Goal: Task Accomplishment & Management: Use online tool/utility

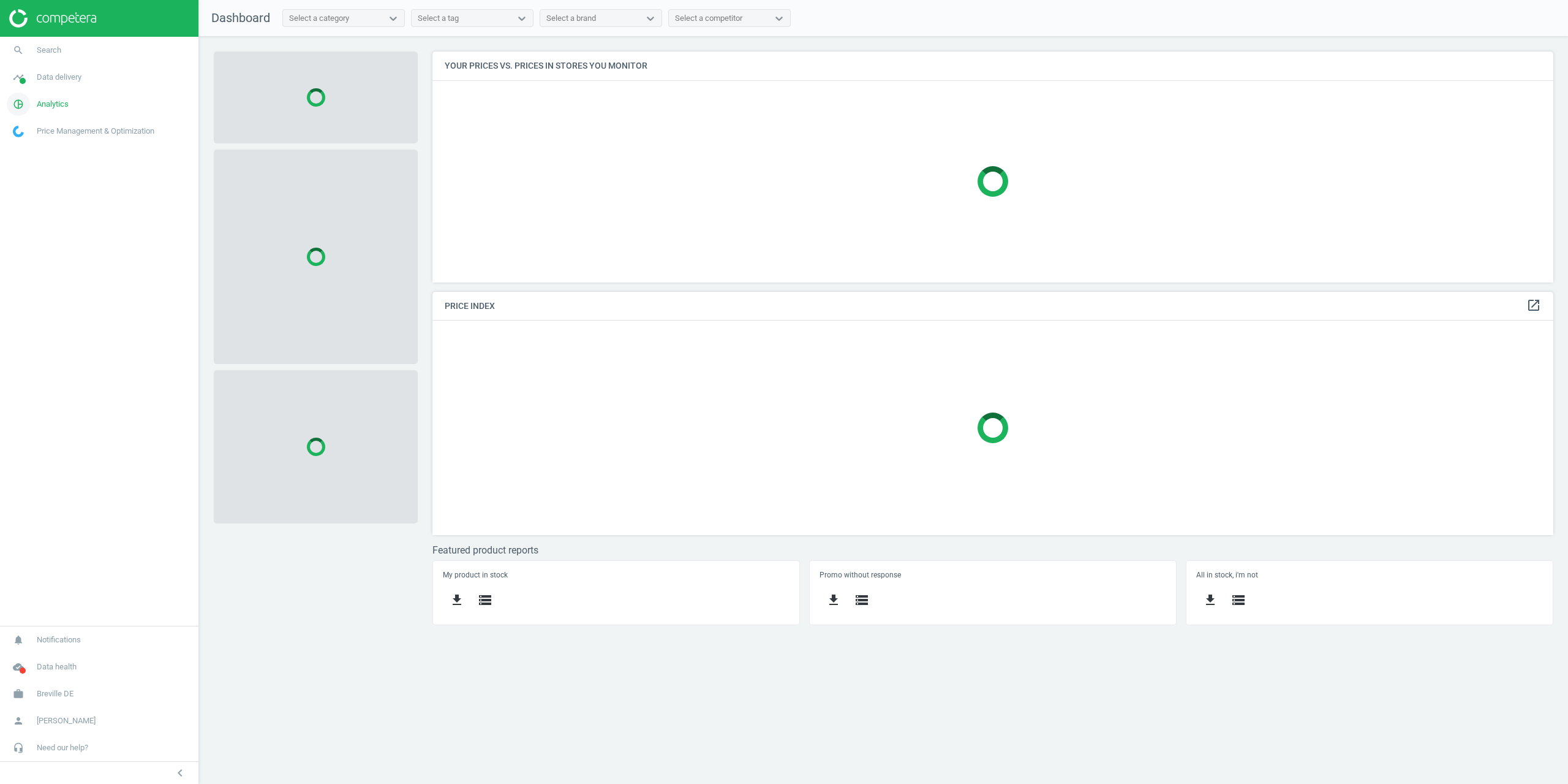
scroll to position [249, 1140]
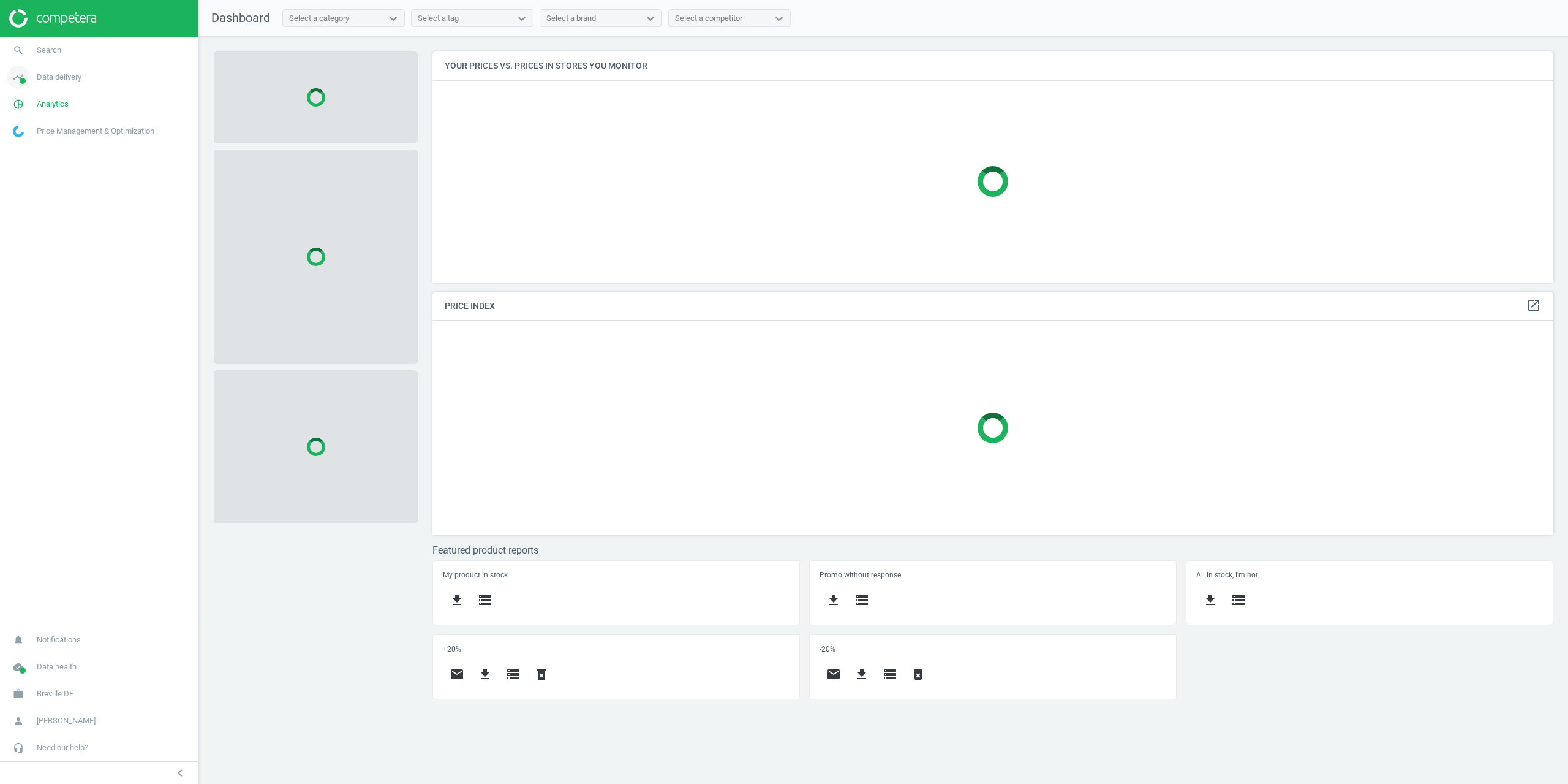
click at [47, 86] on link "timeline Data delivery" at bounding box center [99, 77] width 199 height 27
click at [31, 140] on span "Matches" at bounding box center [27, 140] width 27 height 10
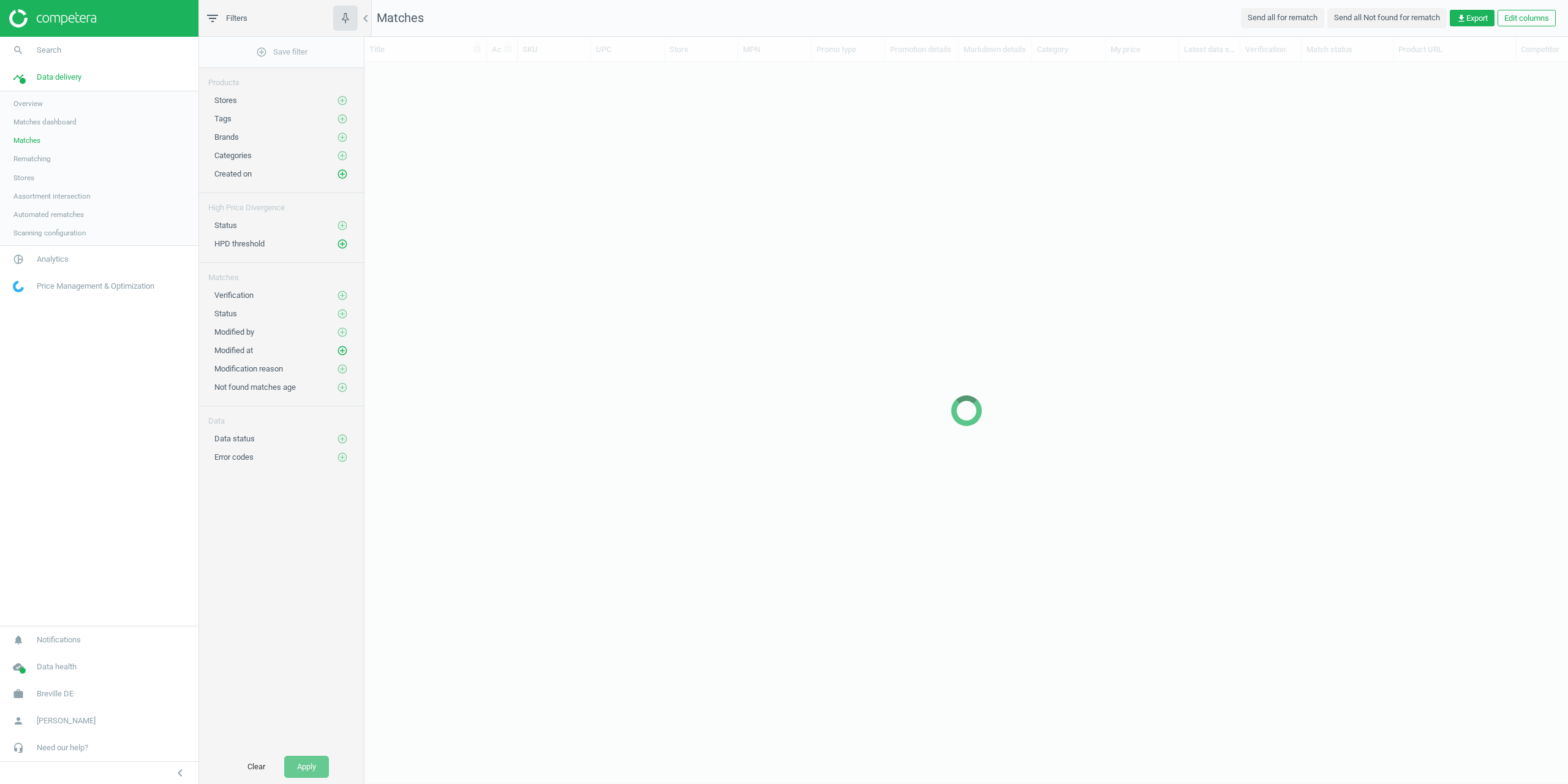
scroll to position [680, 1194]
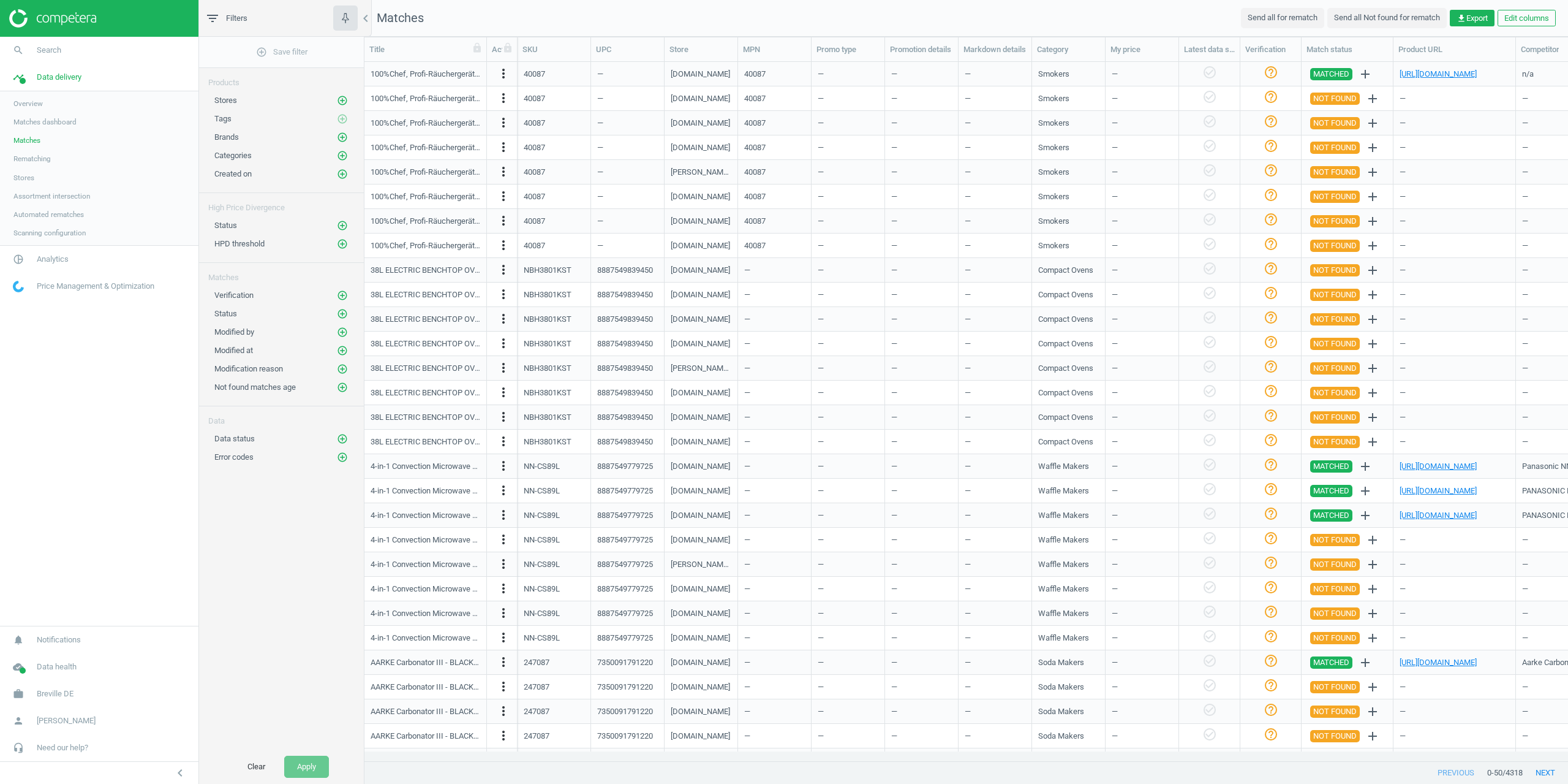
click at [350, 230] on div "Status add_circle_outline" at bounding box center [281, 222] width 165 height 19
click at [342, 227] on icon "add_circle_outline" at bounding box center [342, 226] width 11 height 11
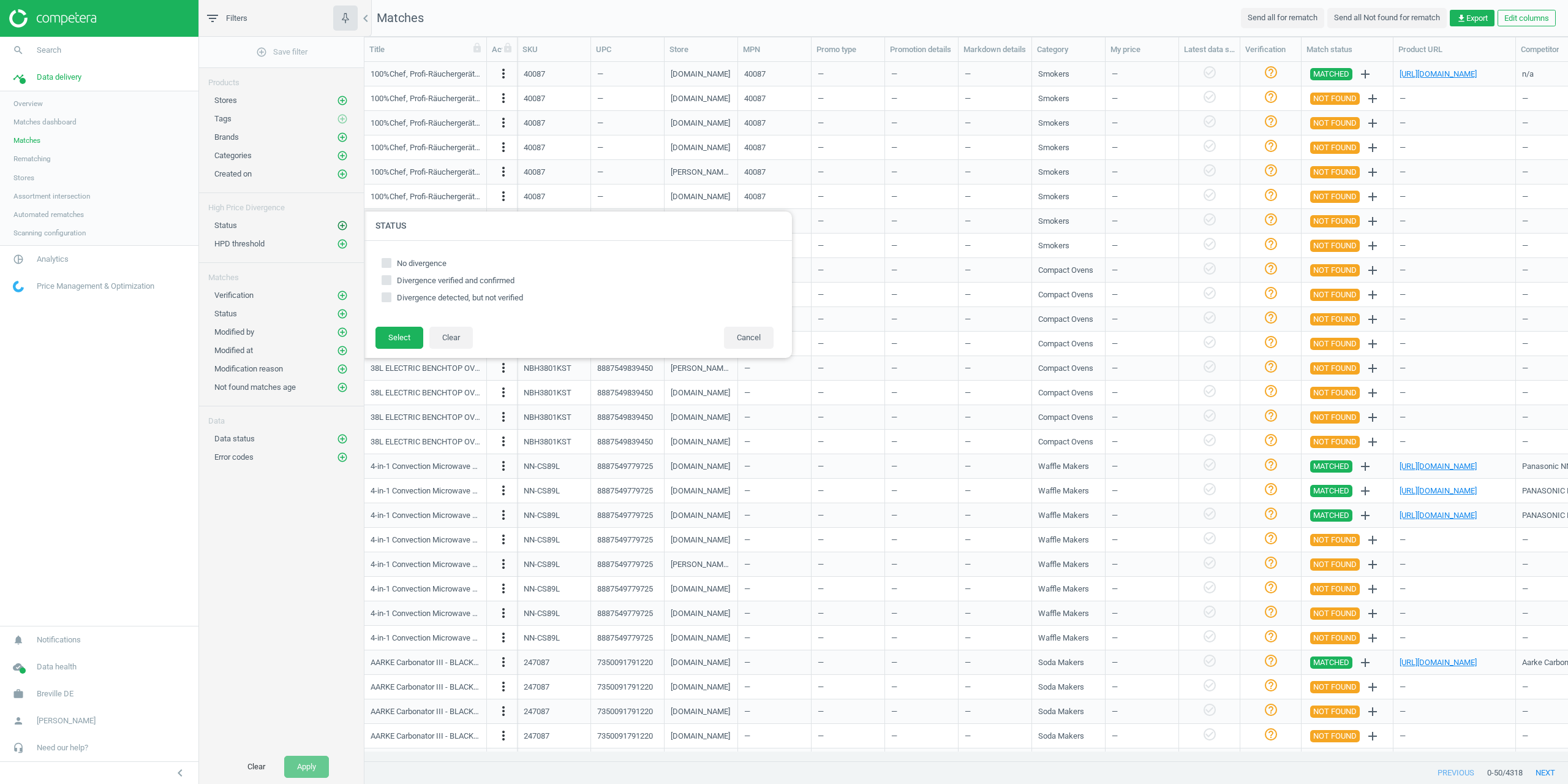
click at [339, 222] on icon "add_circle_outline" at bounding box center [342, 226] width 11 height 11
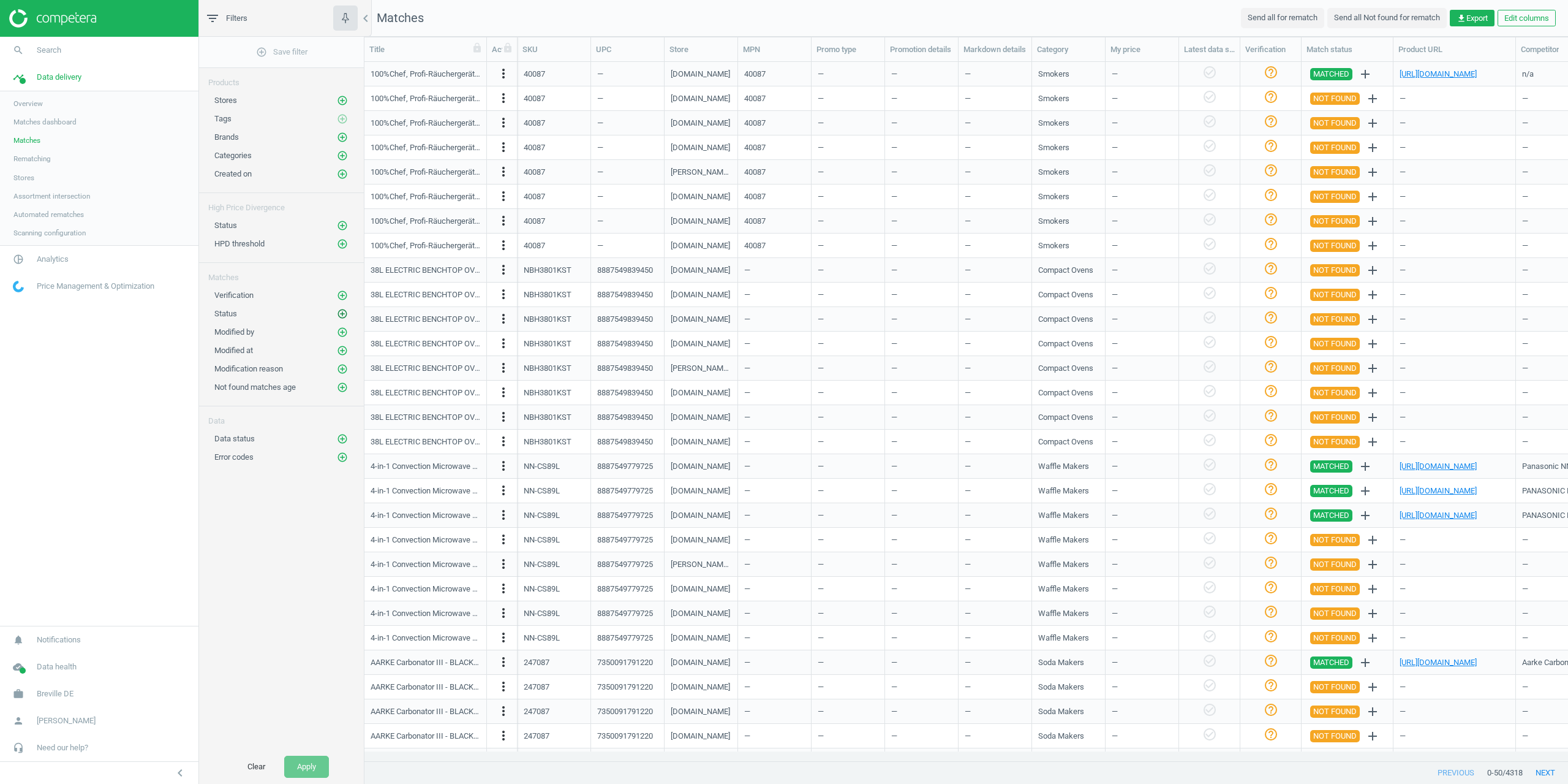
drag, startPoint x: 351, startPoint y: 312, endPoint x: 344, endPoint y: 312, distance: 7.0
click at [346, 312] on div "Status add_circle_outline" at bounding box center [281, 310] width 165 height 19
click at [344, 312] on icon "add_circle_outline" at bounding box center [342, 314] width 11 height 11
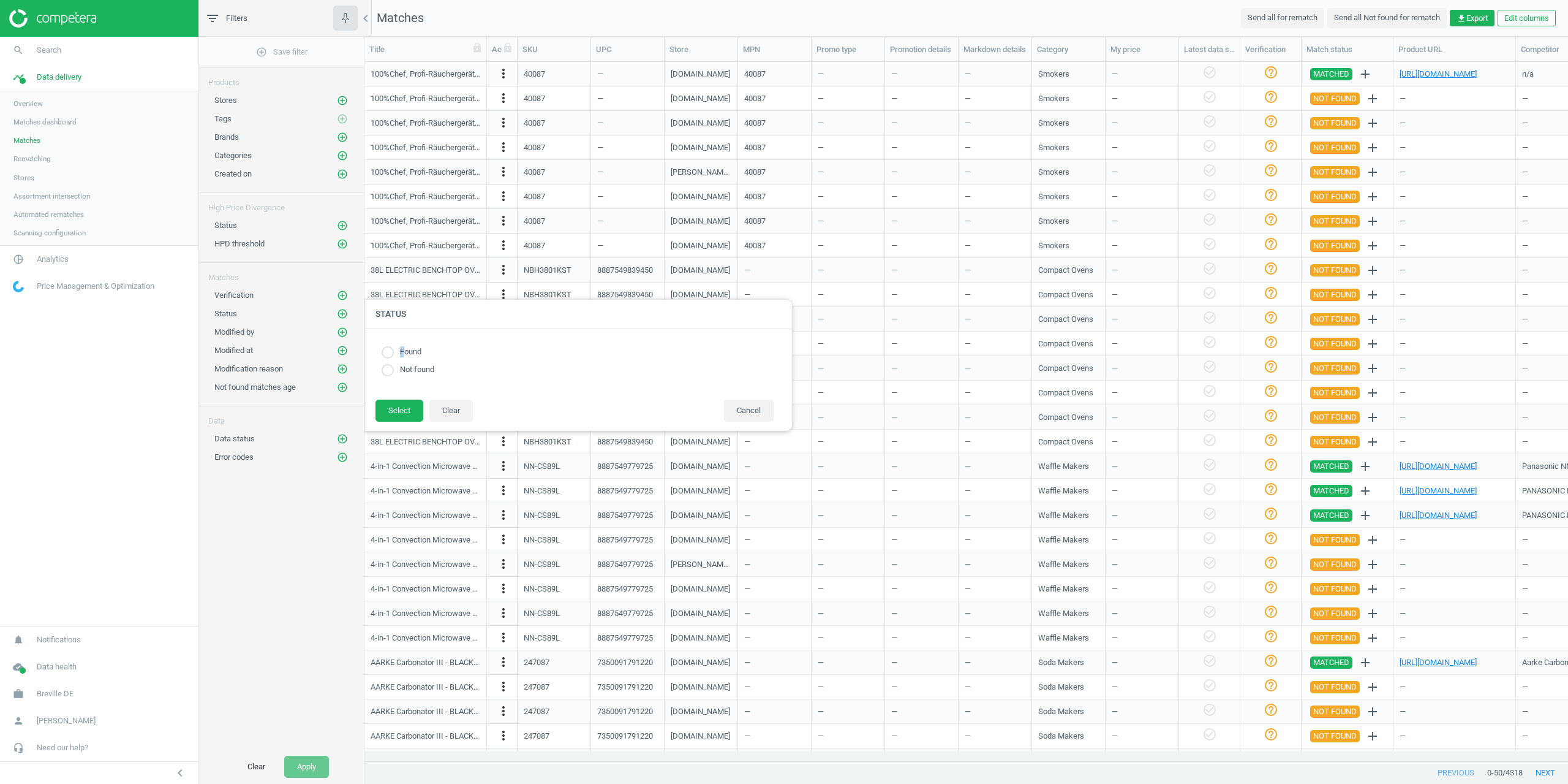
click at [397, 354] on label "Found" at bounding box center [407, 352] width 28 height 11
click at [392, 347] on input "radio" at bounding box center [387, 352] width 12 height 12
radio input "true"
click at [402, 433] on div "Status Found Not found Select Clear Cancel" at bounding box center [581, 365] width 434 height 144
click at [394, 403] on button "Select" at bounding box center [399, 410] width 48 height 22
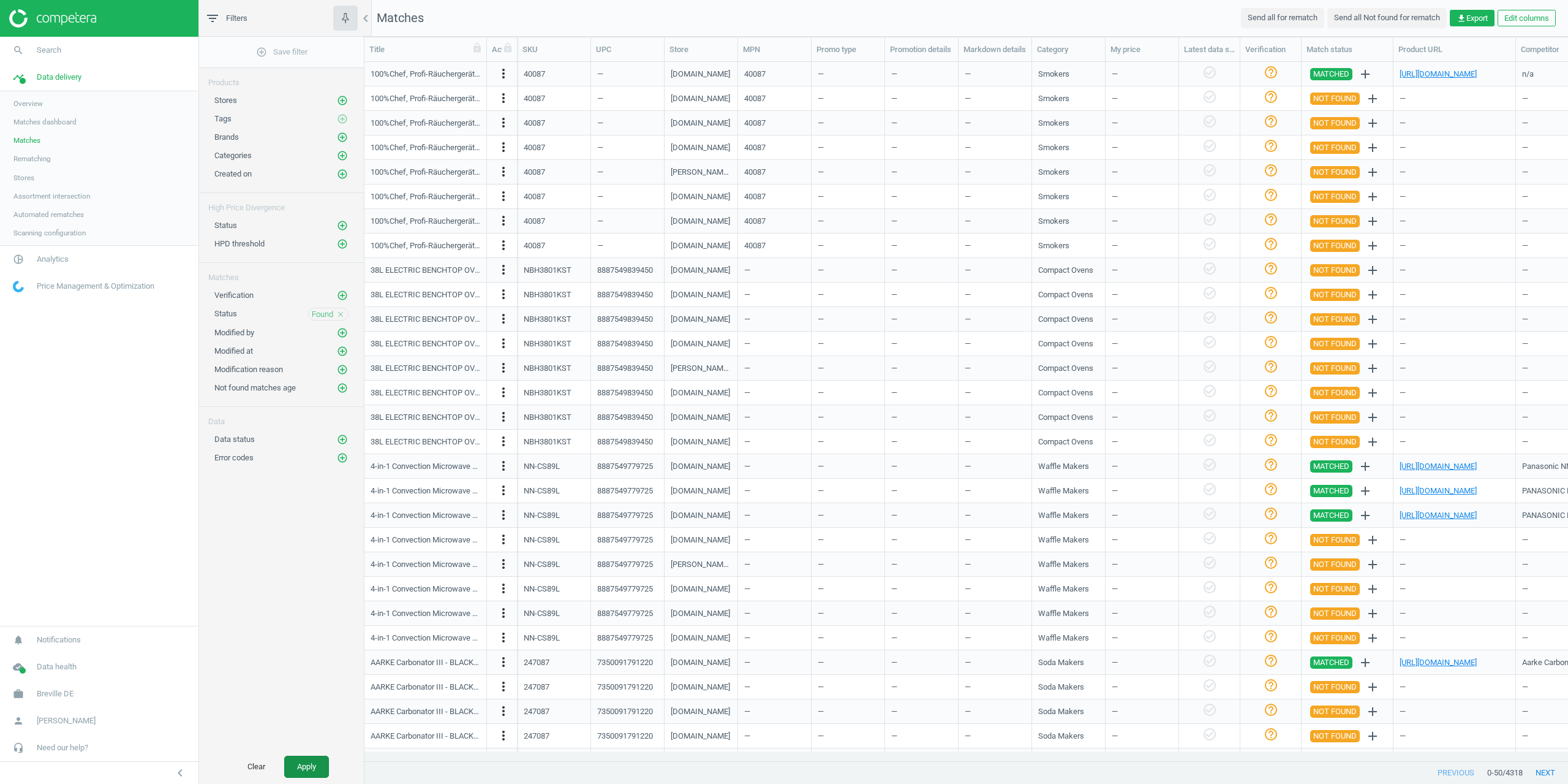
click at [301, 773] on button "Apply" at bounding box center [306, 766] width 45 height 22
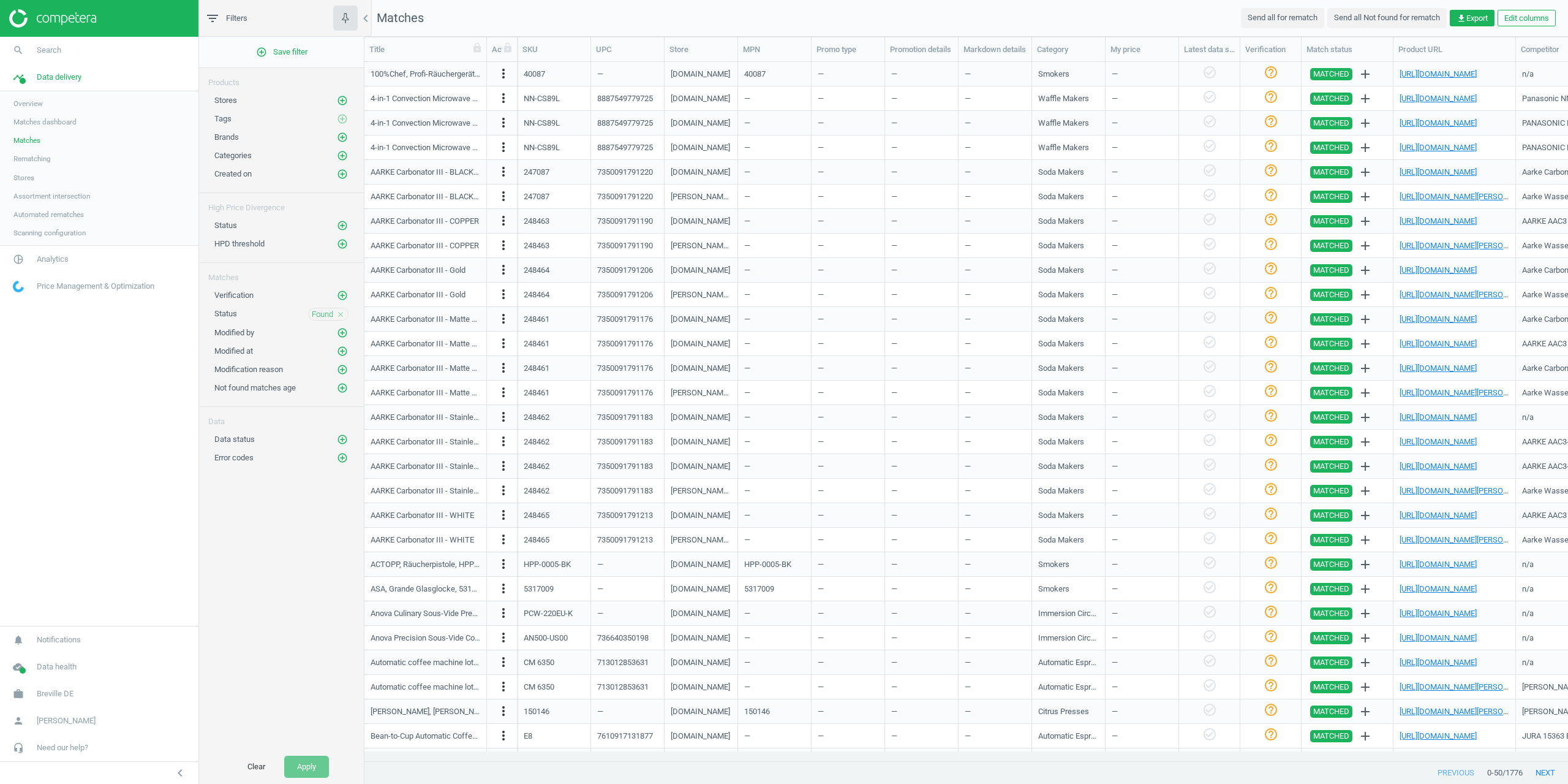
click at [307, 557] on div "add_circle_outline Save filter Products Stores add_circle_outline Tags add_circ…" at bounding box center [281, 393] width 165 height 713
click at [224, 603] on div "add_circle_outline Save filter Products Stores add_circle_outline Tags add_circ…" at bounding box center [281, 393] width 165 height 713
click at [342, 312] on icon "close" at bounding box center [341, 314] width 9 height 9
click at [307, 768] on button "Apply" at bounding box center [306, 766] width 45 height 22
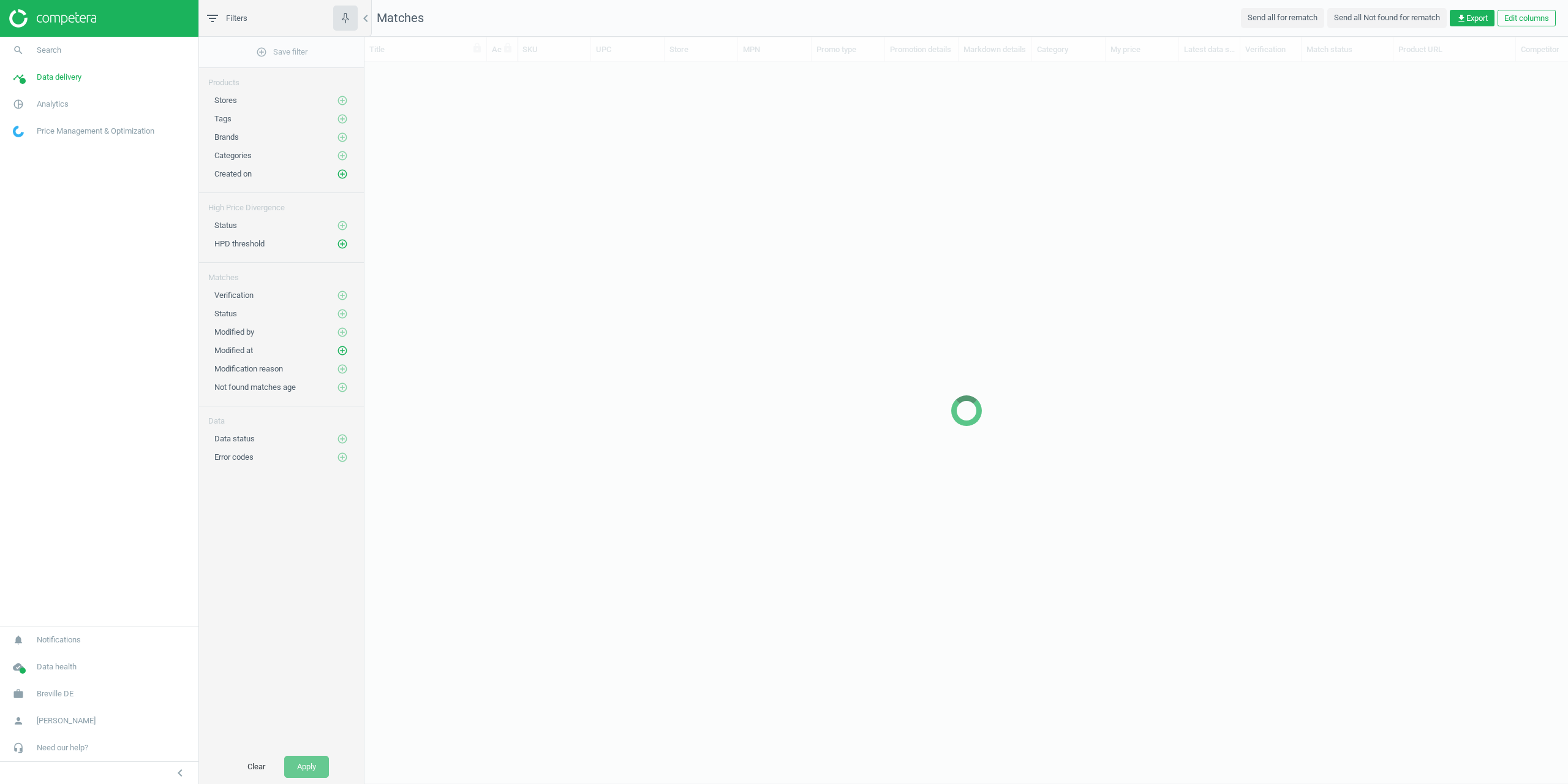
scroll to position [10, 10]
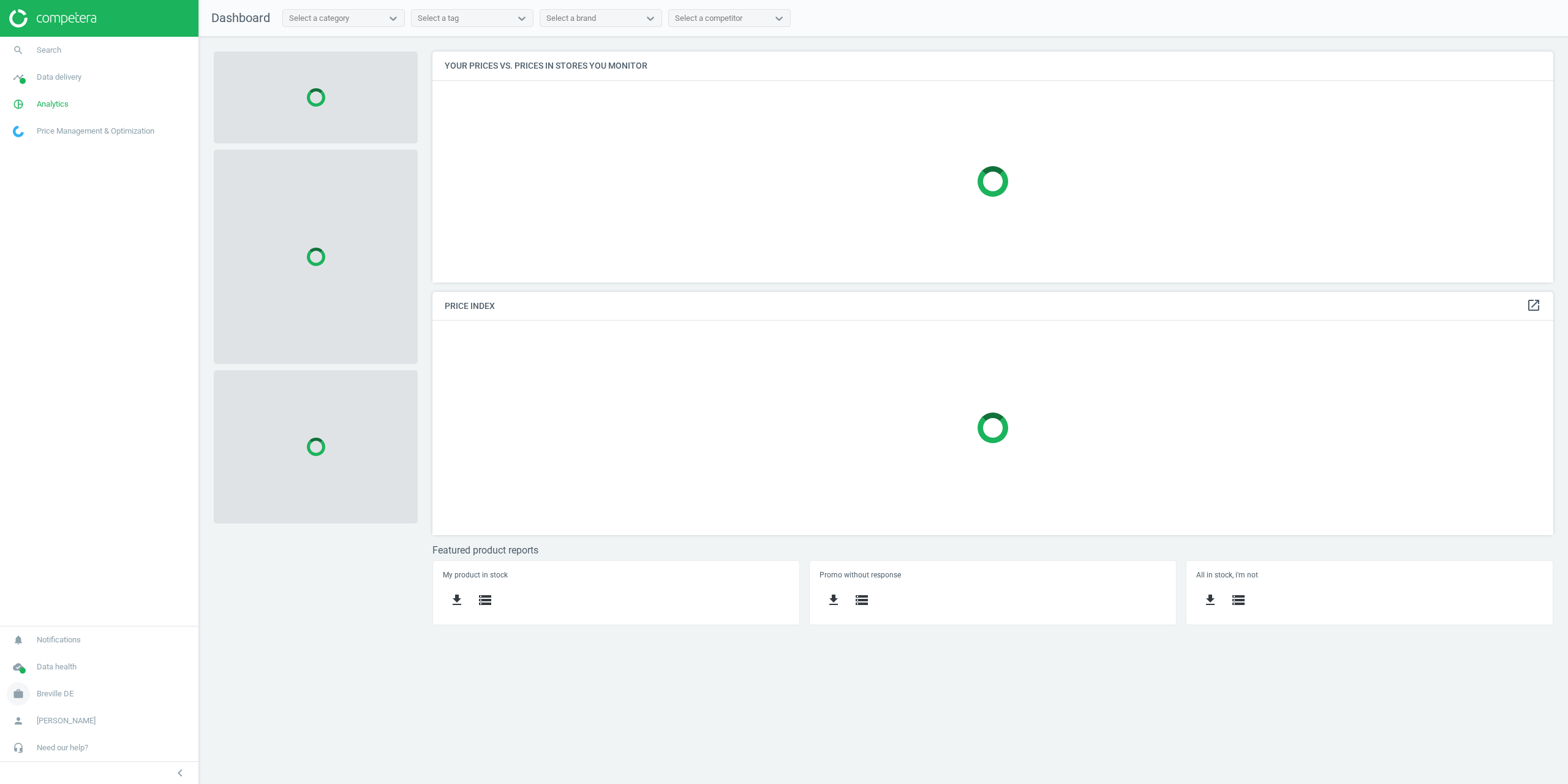
scroll to position [249, 1140]
click at [44, 698] on span "Breville DE" at bounding box center [54, 694] width 37 height 11
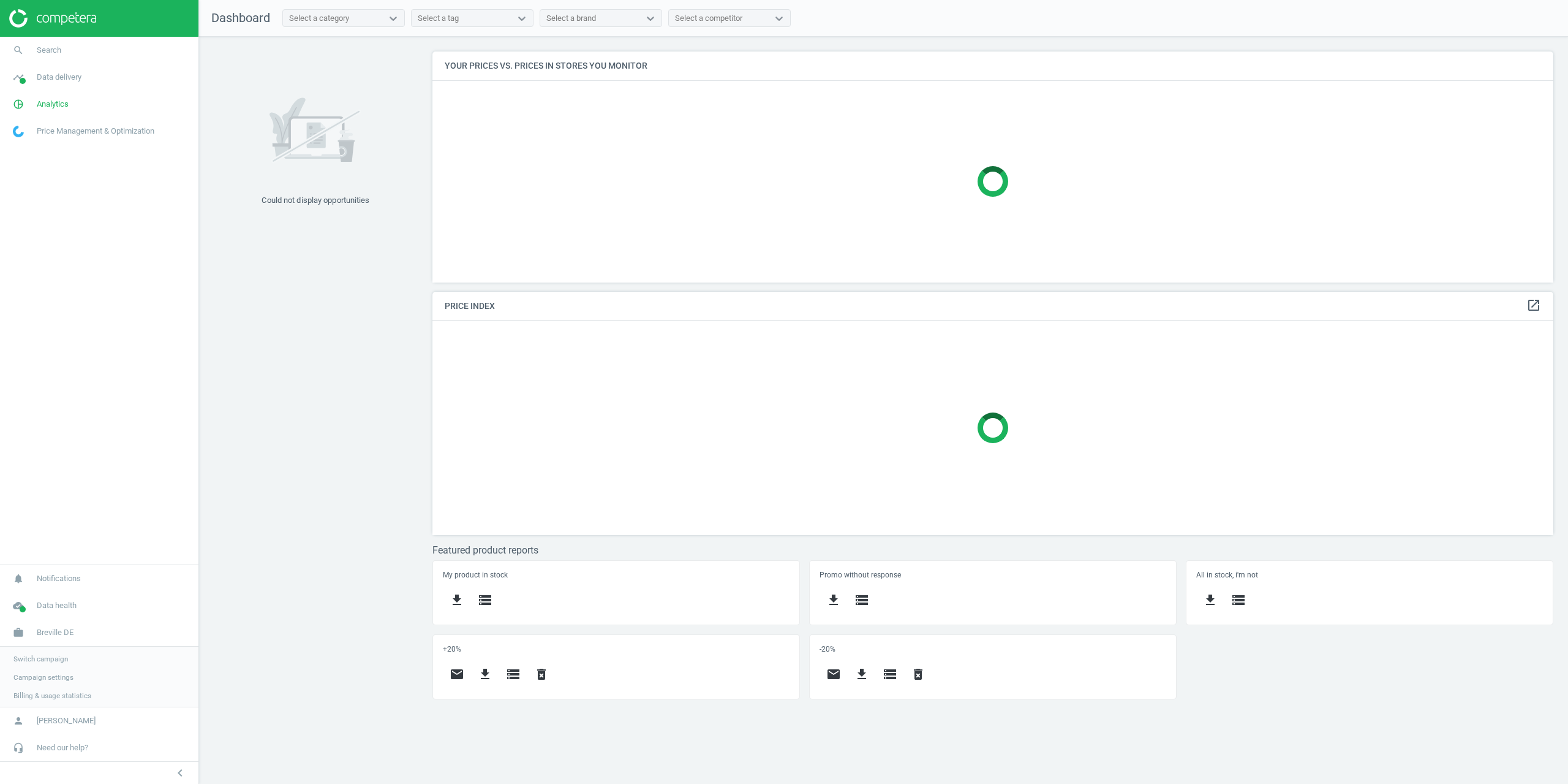
click at [39, 675] on span "Campaign settings" at bounding box center [44, 677] width 60 height 10
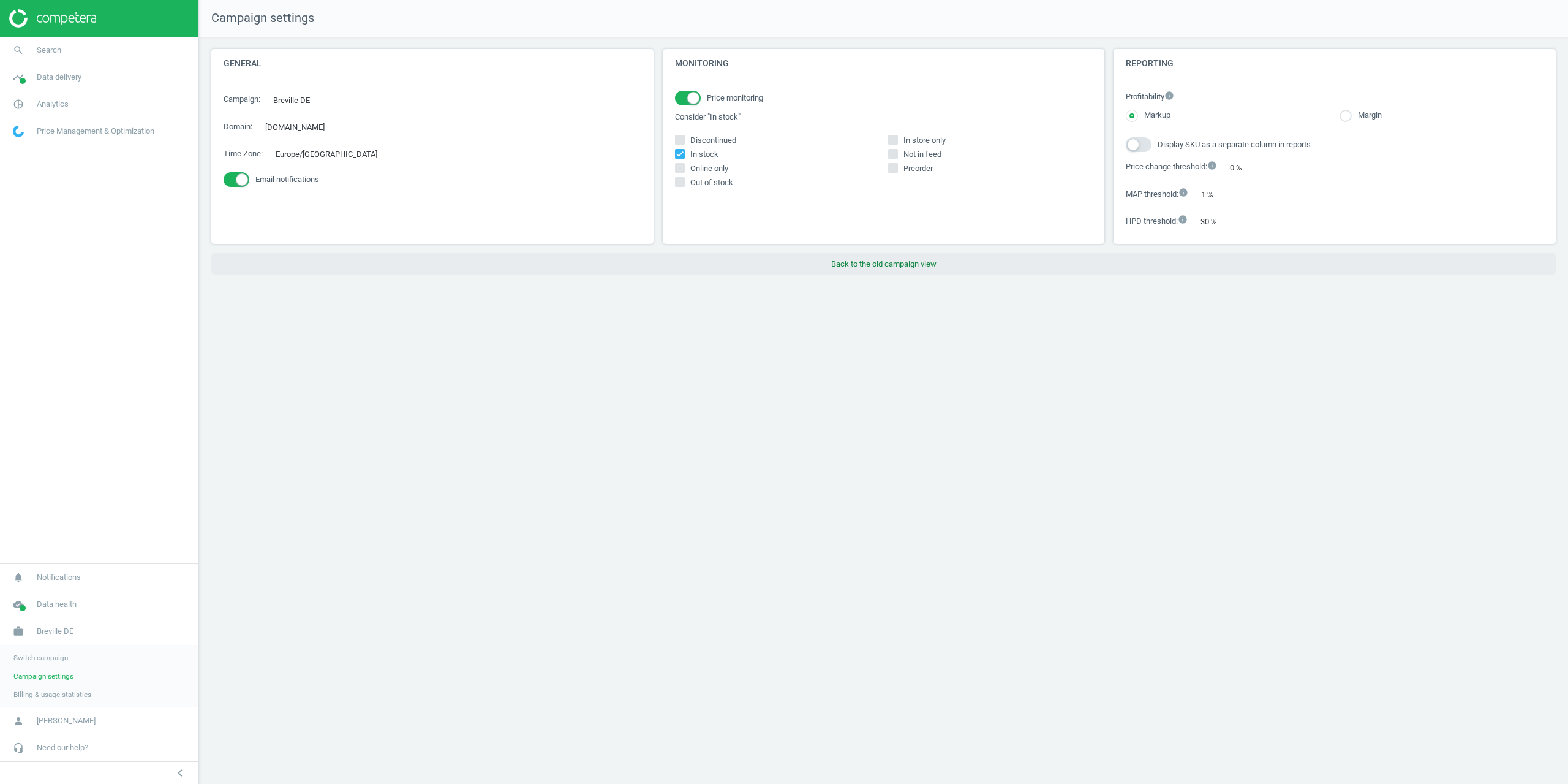
click at [941, 269] on button "Back to the old campaign view" at bounding box center [883, 264] width 1344 height 22
